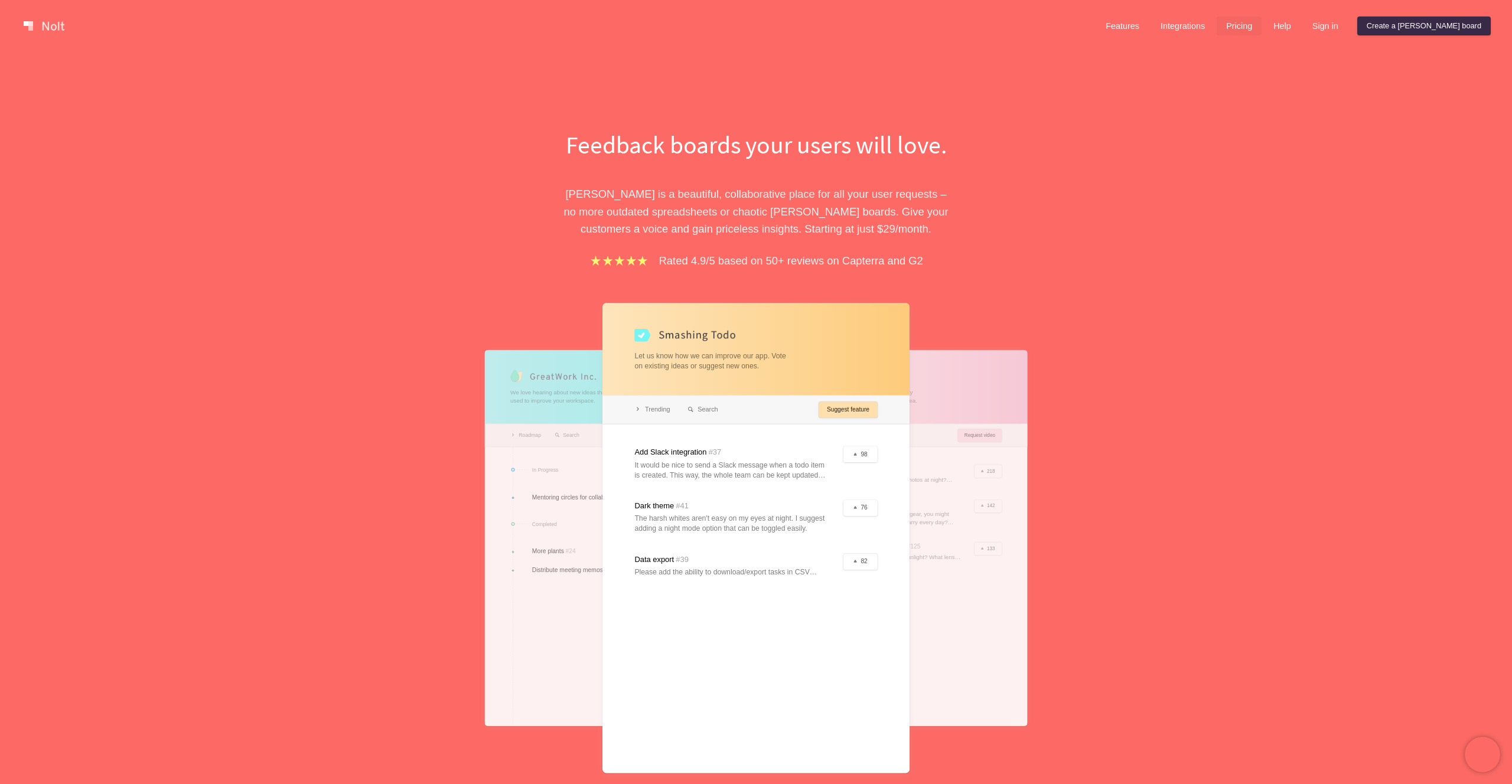
click at [1261, 27] on link "Pricing" at bounding box center [1238, 26] width 45 height 19
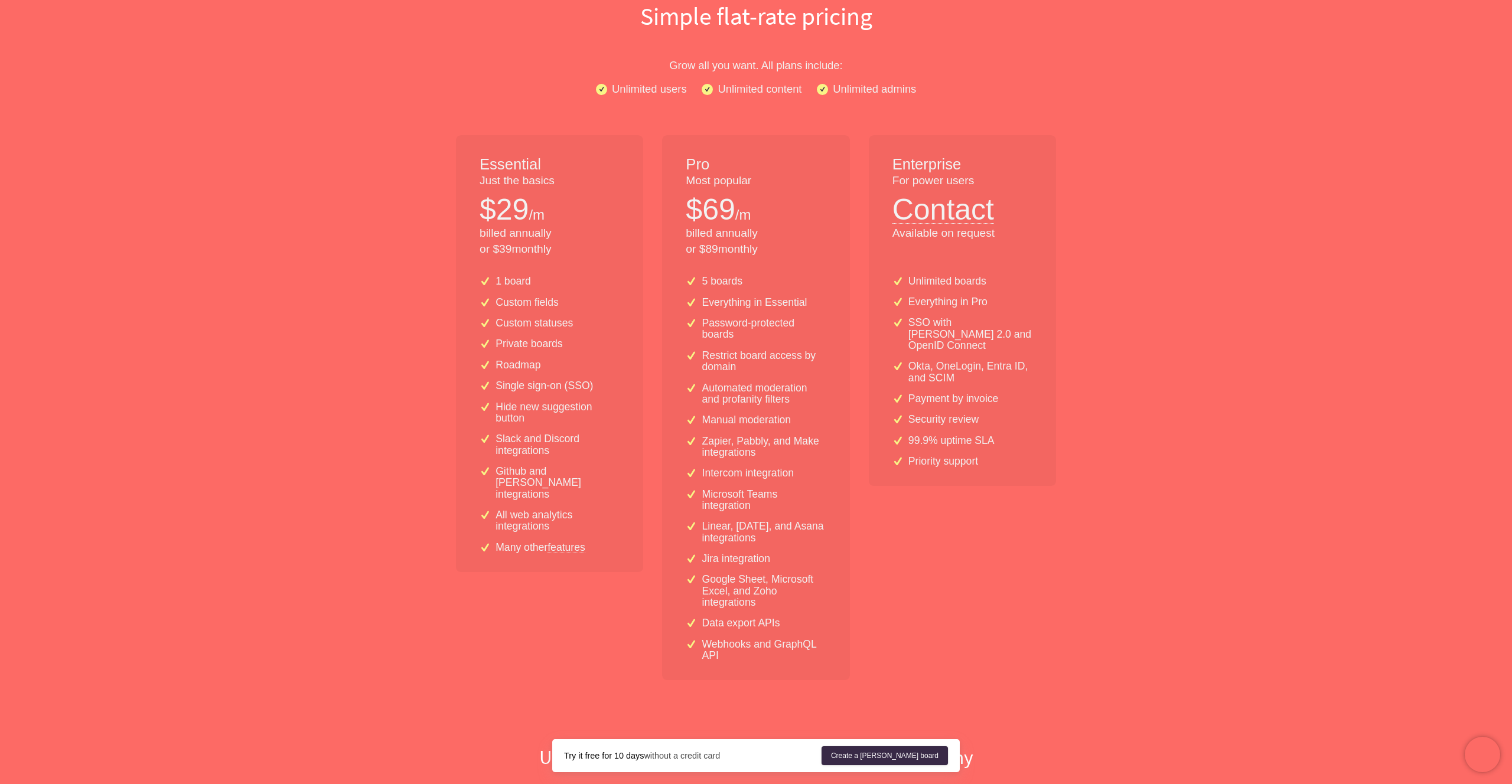
scroll to position [128, 0]
click at [559, 542] on link "features" at bounding box center [566, 548] width 38 height 11
